Goal: Check status: Check status

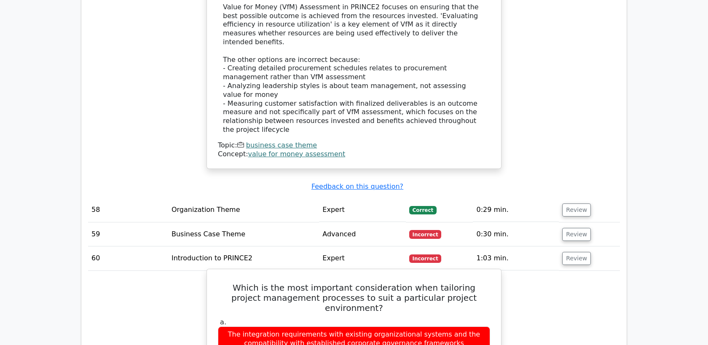
scroll to position [4243, 0]
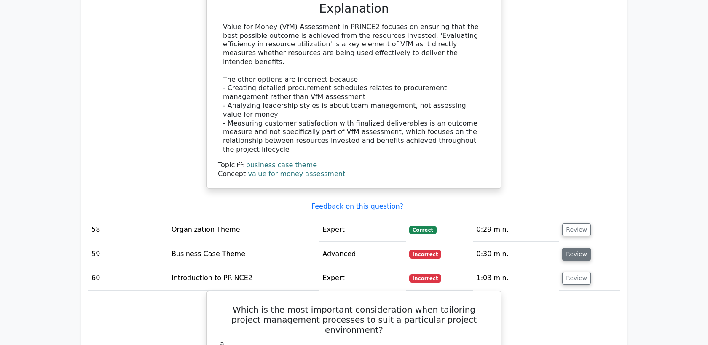
click at [581, 248] on button "Review" at bounding box center [577, 254] width 29 height 13
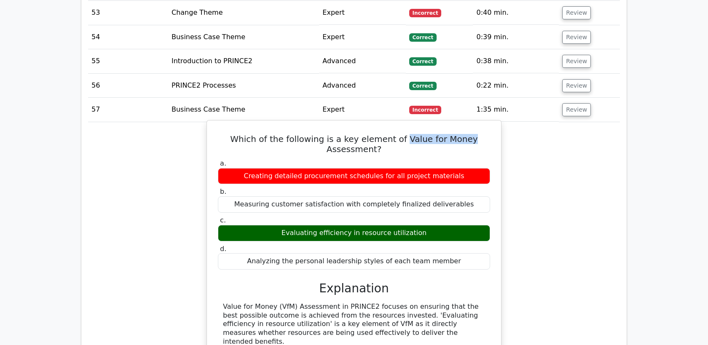
scroll to position [3962, 0]
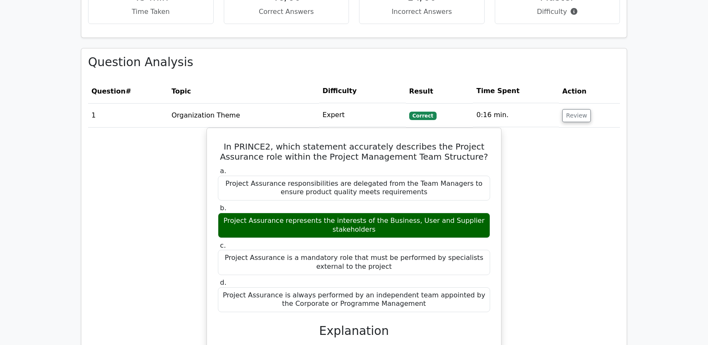
scroll to position [462, 0]
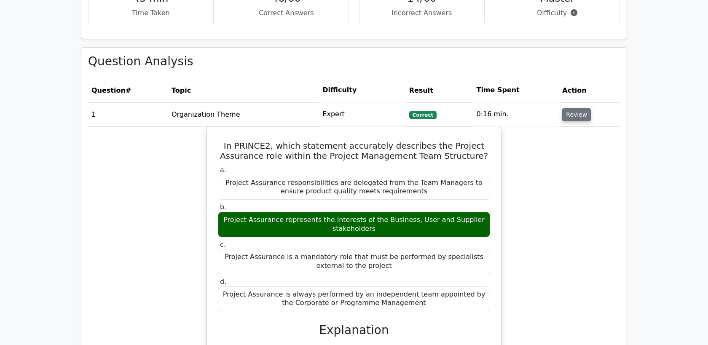
click at [572, 115] on button "Review" at bounding box center [577, 114] width 29 height 13
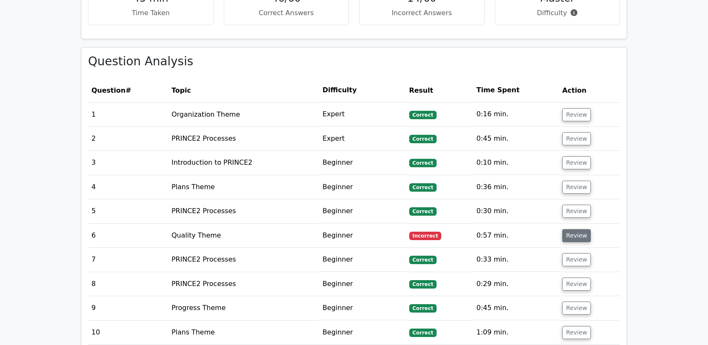
click at [568, 238] on button "Review" at bounding box center [577, 235] width 29 height 13
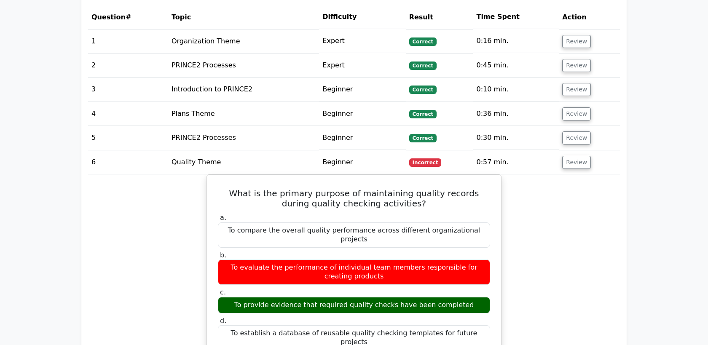
scroll to position [551, 0]
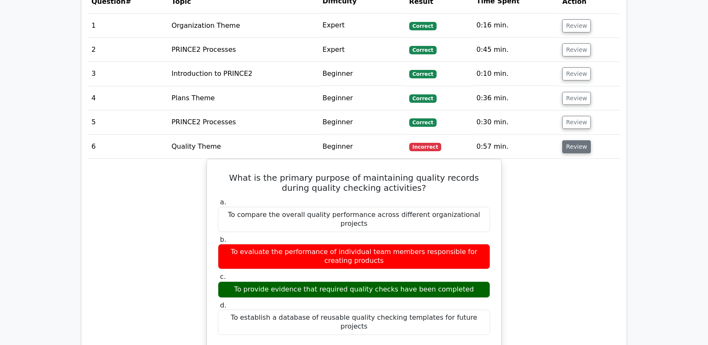
click at [580, 145] on button "Review" at bounding box center [577, 146] width 29 height 13
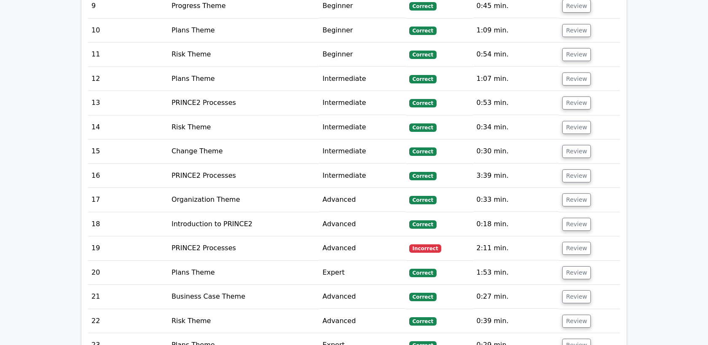
scroll to position [762, 0]
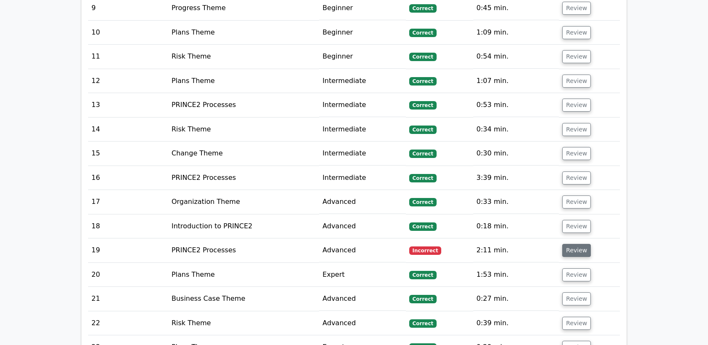
click at [579, 255] on button "Review" at bounding box center [577, 250] width 29 height 13
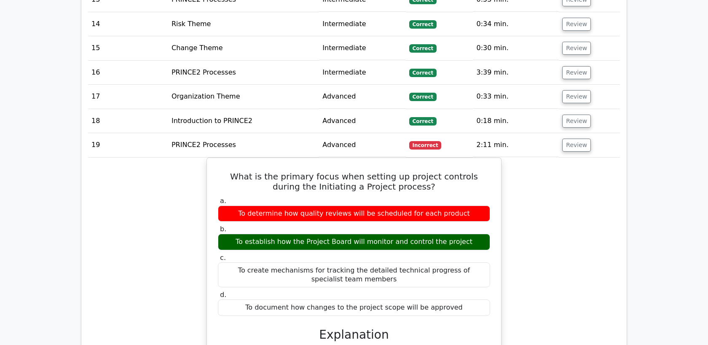
scroll to position [863, 0]
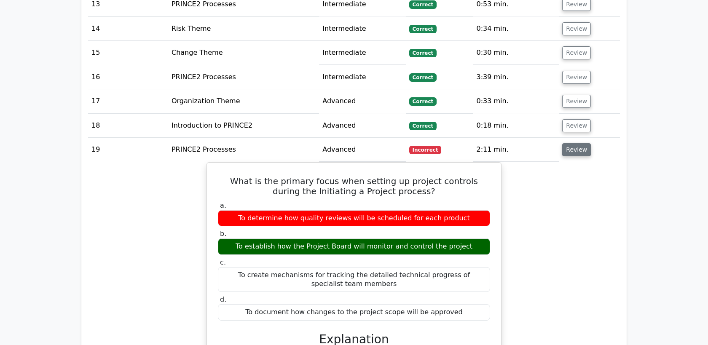
click at [572, 153] on button "Review" at bounding box center [577, 149] width 29 height 13
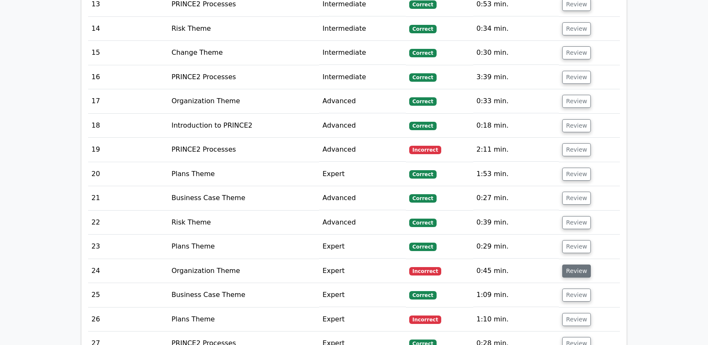
click at [576, 269] on button "Review" at bounding box center [577, 271] width 29 height 13
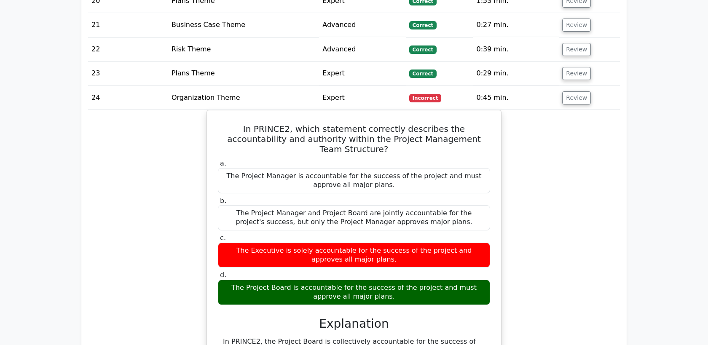
scroll to position [1034, 0]
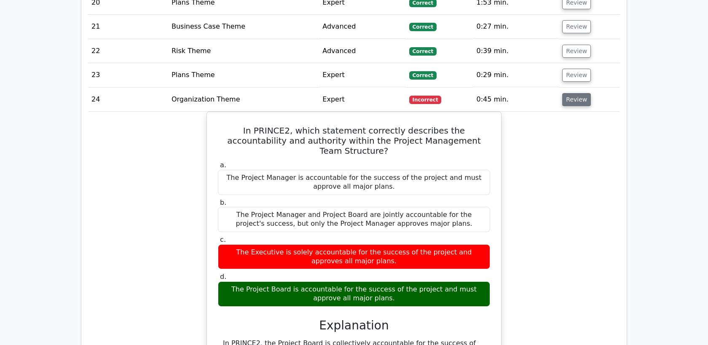
click at [583, 99] on button "Review" at bounding box center [577, 99] width 29 height 13
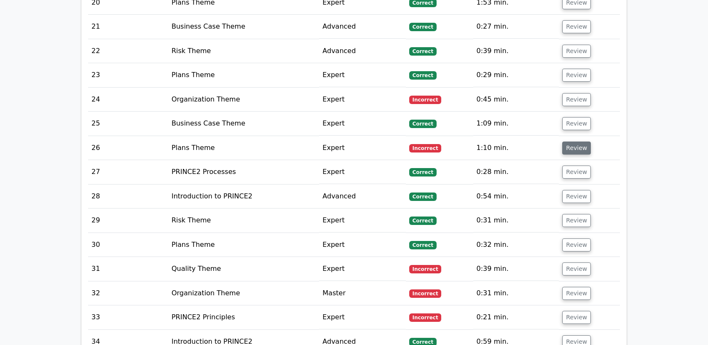
click at [576, 149] on button "Review" at bounding box center [577, 148] width 29 height 13
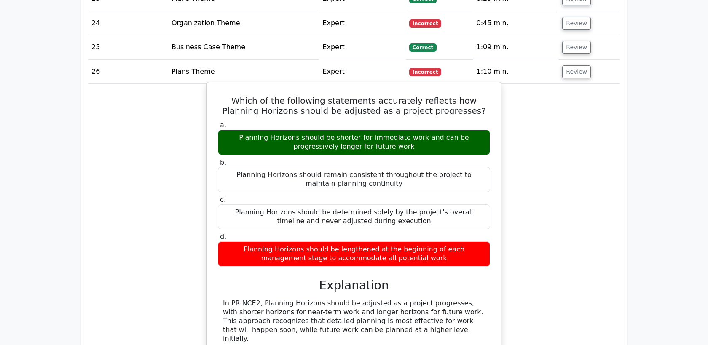
scroll to position [1106, 0]
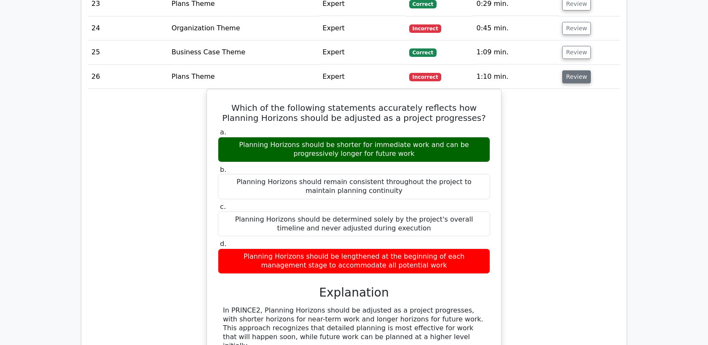
click at [576, 74] on button "Review" at bounding box center [577, 76] width 29 height 13
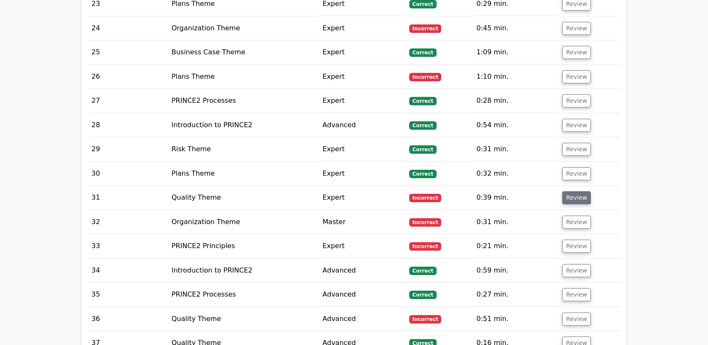
click at [576, 199] on button "Review" at bounding box center [577, 197] width 29 height 13
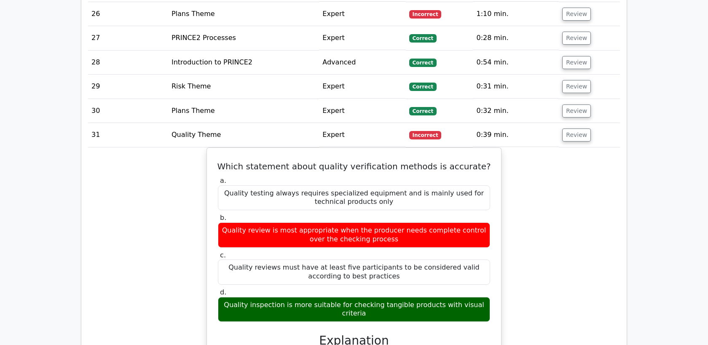
scroll to position [1168, 0]
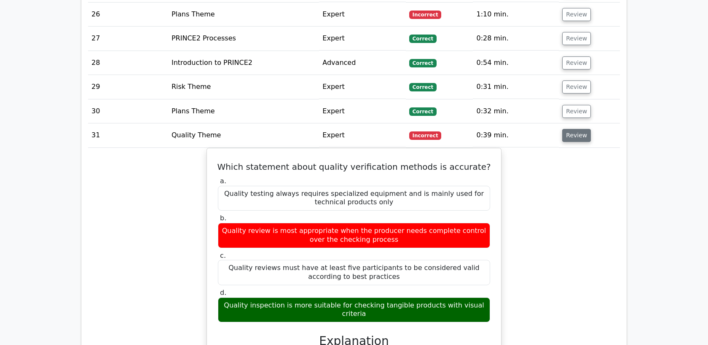
click at [570, 135] on button "Review" at bounding box center [577, 135] width 29 height 13
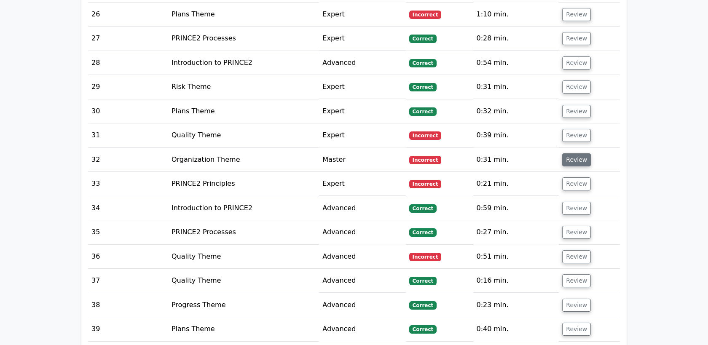
click at [571, 161] on button "Review" at bounding box center [577, 160] width 29 height 13
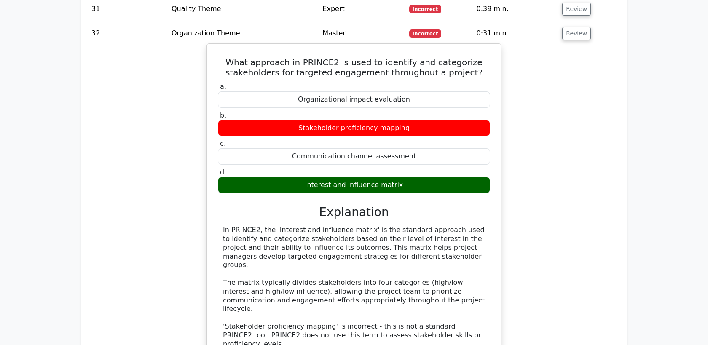
scroll to position [1292, 0]
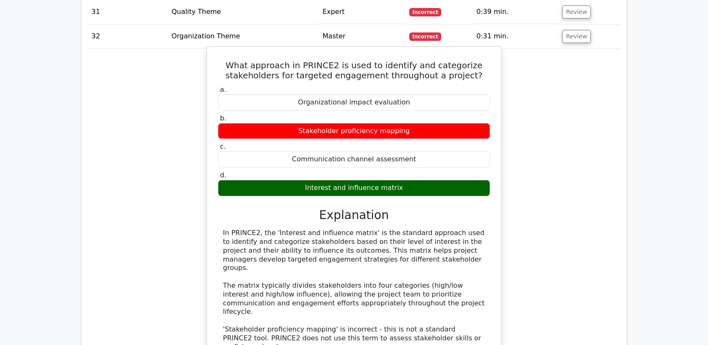
click at [340, 128] on div "Stakeholder proficiency mapping" at bounding box center [354, 131] width 272 height 16
copy div "Stakeholder proficiency mapping"
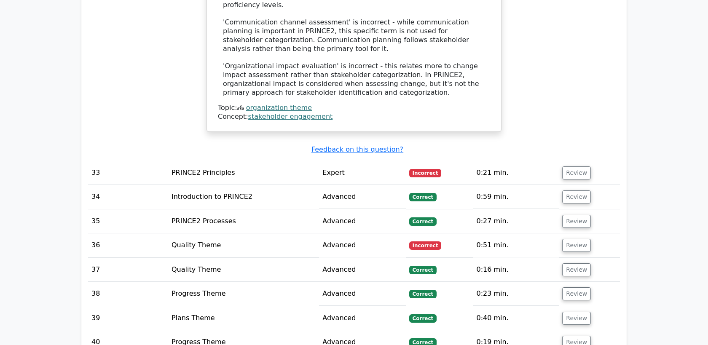
scroll to position [1646, 0]
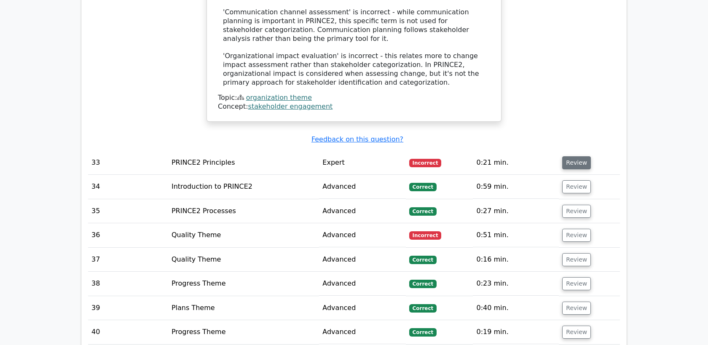
click at [577, 156] on button "Review" at bounding box center [577, 162] width 29 height 13
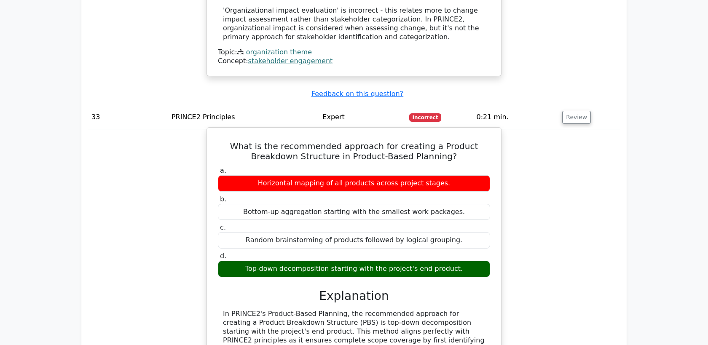
scroll to position [1691, 0]
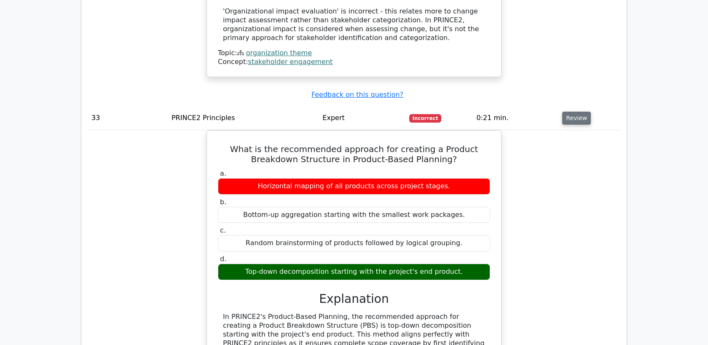
click at [574, 112] on button "Review" at bounding box center [577, 118] width 29 height 13
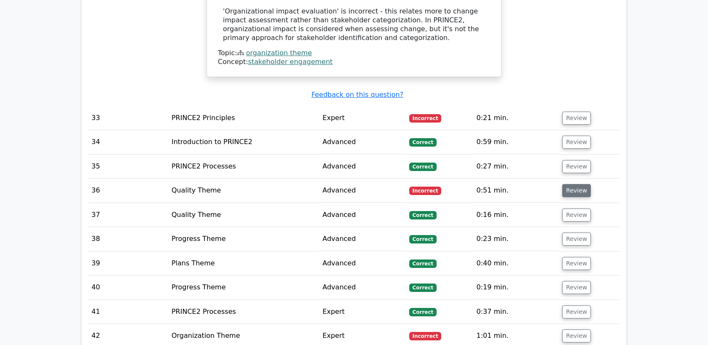
click at [569, 184] on button "Review" at bounding box center [577, 190] width 29 height 13
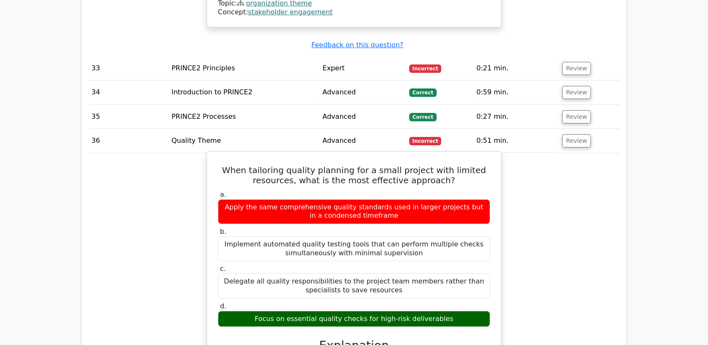
scroll to position [1742, 0]
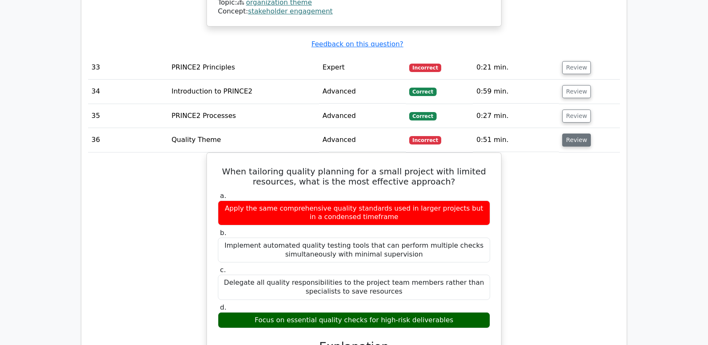
click at [572, 134] on button "Review" at bounding box center [577, 140] width 29 height 13
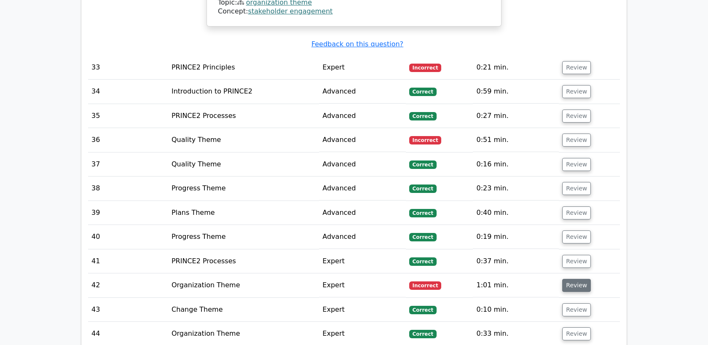
click at [567, 279] on button "Review" at bounding box center [577, 285] width 29 height 13
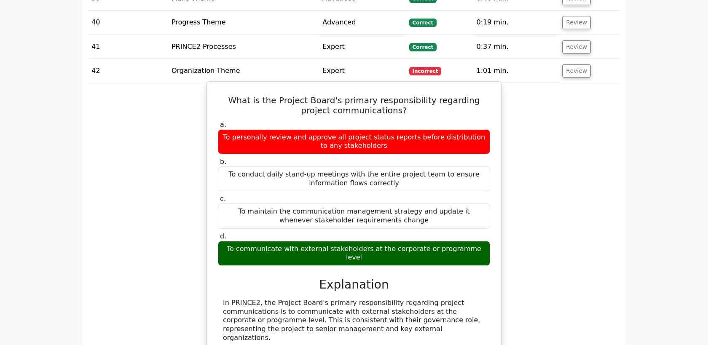
scroll to position [1953, 0]
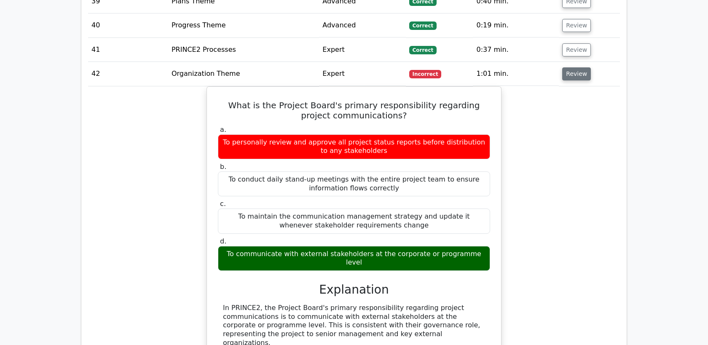
click at [576, 67] on button "Review" at bounding box center [577, 73] width 29 height 13
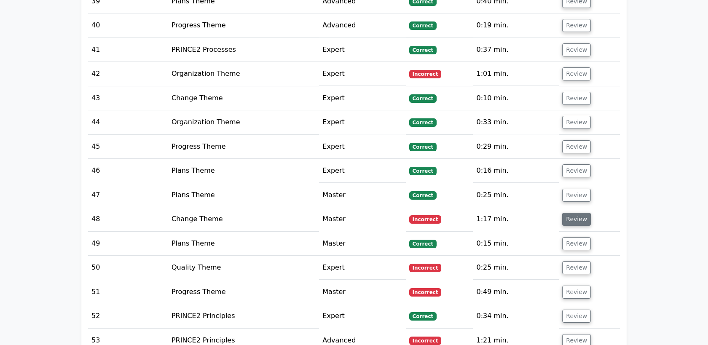
click at [580, 213] on button "Review" at bounding box center [577, 219] width 29 height 13
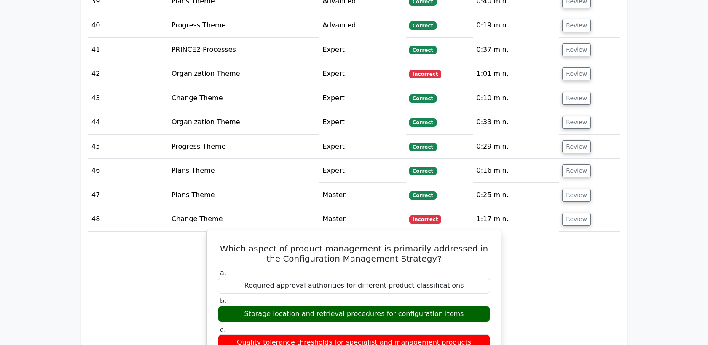
scroll to position [2015, 0]
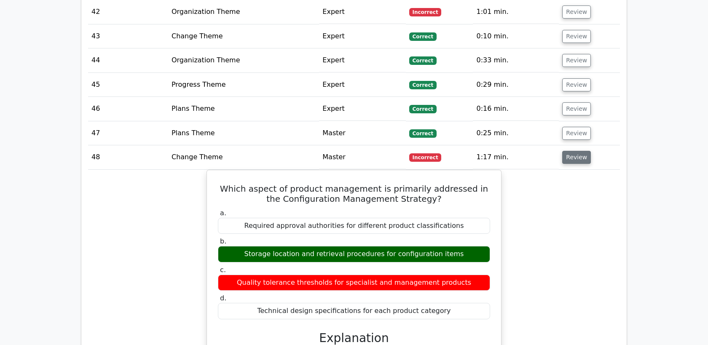
click at [563, 151] on button "Review" at bounding box center [577, 157] width 29 height 13
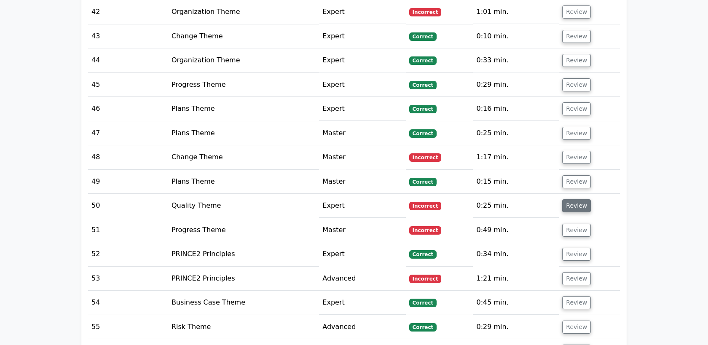
click at [570, 199] on button "Review" at bounding box center [577, 205] width 29 height 13
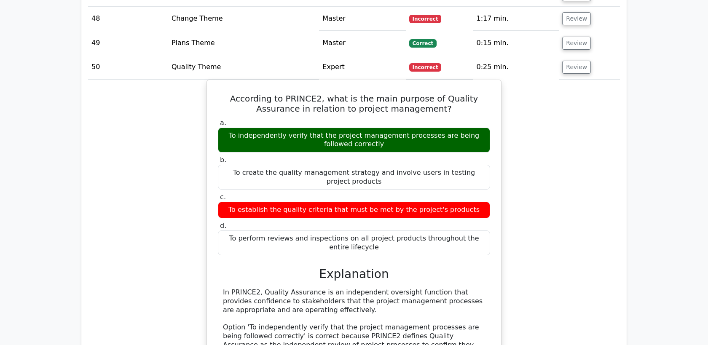
scroll to position [2159, 0]
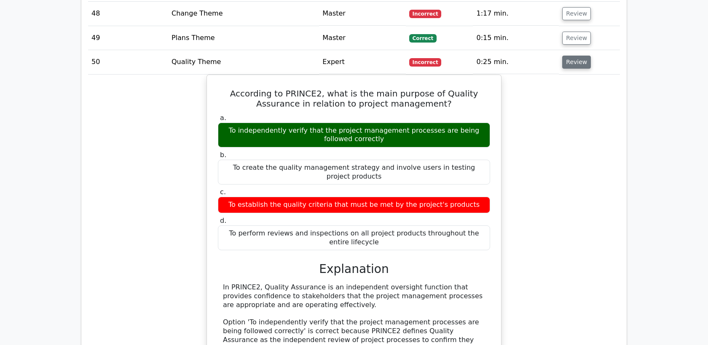
click at [574, 56] on button "Review" at bounding box center [577, 62] width 29 height 13
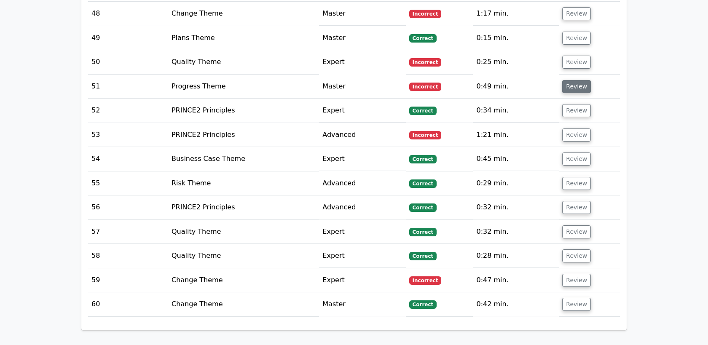
click at [576, 80] on button "Review" at bounding box center [577, 86] width 29 height 13
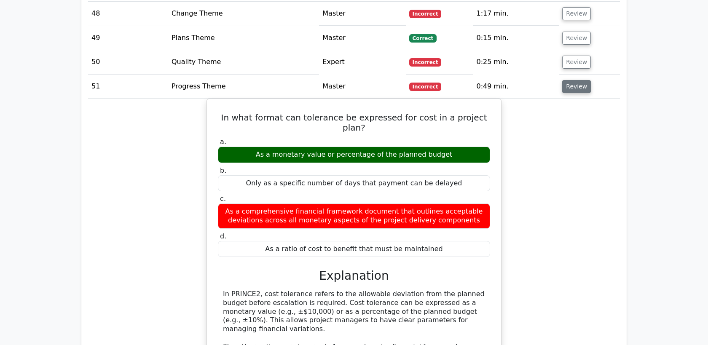
click at [568, 80] on button "Review" at bounding box center [577, 86] width 29 height 13
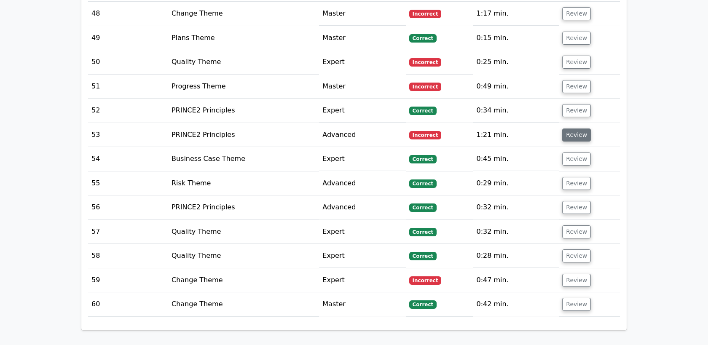
click at [568, 129] on button "Review" at bounding box center [577, 135] width 29 height 13
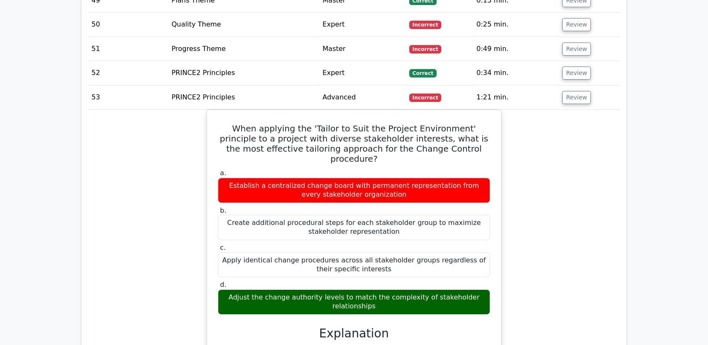
scroll to position [2196, 0]
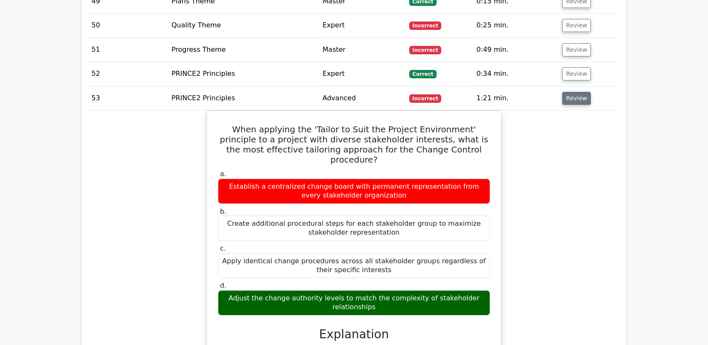
click at [567, 92] on button "Review" at bounding box center [577, 98] width 29 height 13
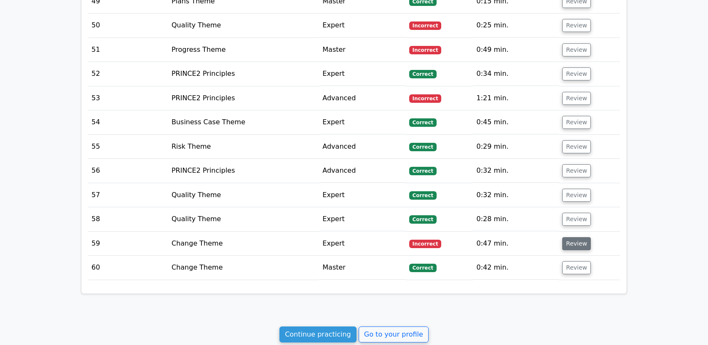
click at [563, 237] on button "Review" at bounding box center [577, 243] width 29 height 13
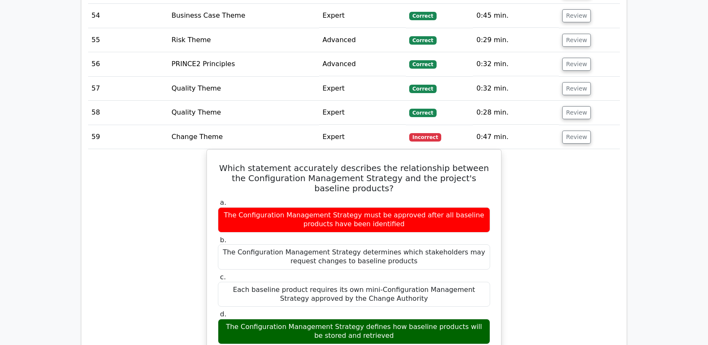
scroll to position [2301, 0]
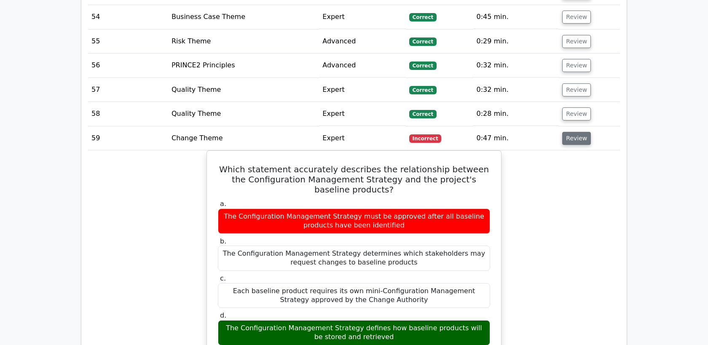
click at [572, 132] on button "Review" at bounding box center [577, 138] width 29 height 13
